Goal: Check status: Check status

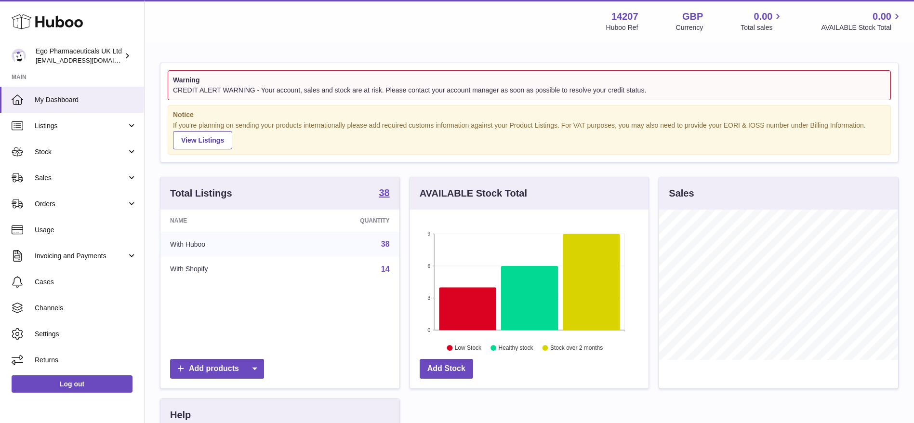
scroll to position [150, 239]
click at [57, 205] on span "Orders" at bounding box center [81, 204] width 92 height 9
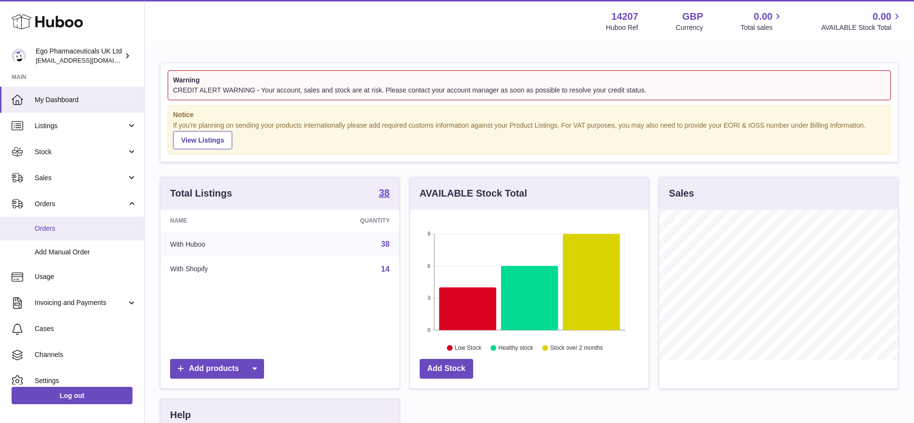
click at [53, 232] on span "Orders" at bounding box center [86, 228] width 102 height 9
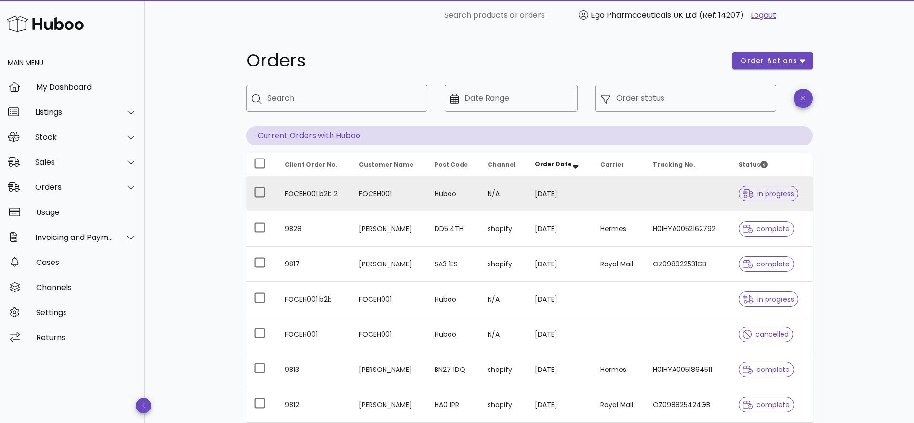
click at [619, 191] on td at bounding box center [619, 193] width 53 height 35
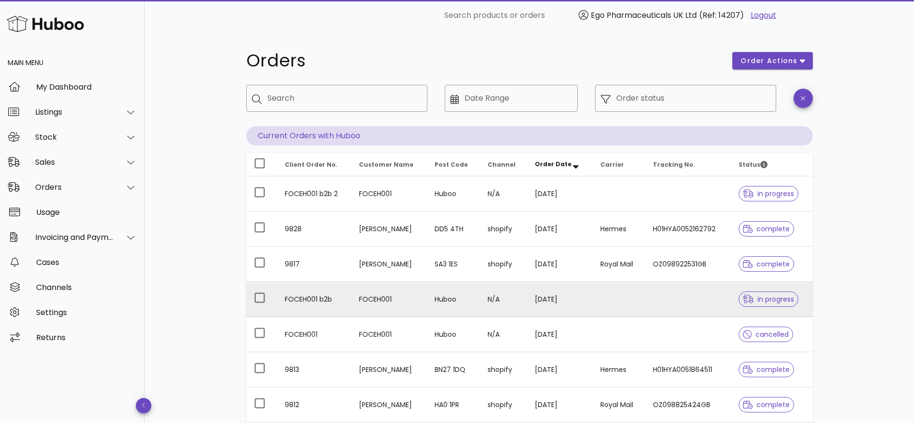
click at [427, 305] on td "FOCEH001" at bounding box center [389, 299] width 76 height 35
